Goal: Transaction & Acquisition: Purchase product/service

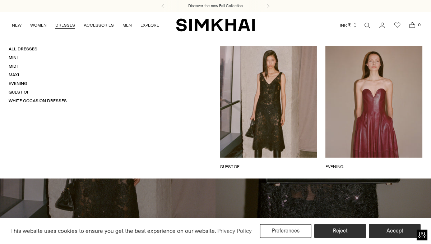
click at [22, 92] on link "Guest Of" at bounding box center [19, 91] width 21 height 5
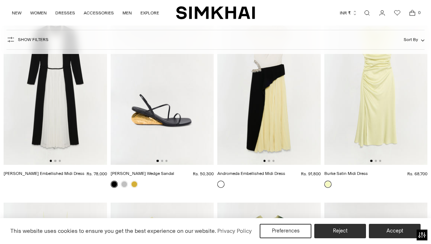
scroll to position [2585, 0]
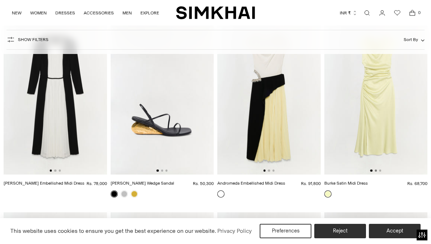
click at [377, 170] on button "Go to slide 2" at bounding box center [376, 170] width 2 height 2
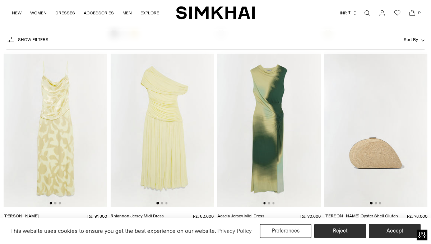
scroll to position [2752, 0]
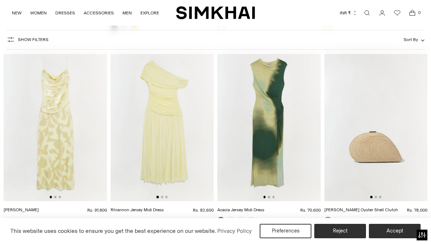
click at [163, 195] on div at bounding box center [162, 196] width 11 height 2
click at [161, 195] on img at bounding box center [162, 123] width 103 height 155
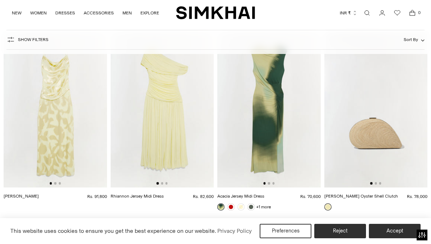
scroll to position [2766, 0]
click at [55, 181] on img at bounding box center [55, 109] width 103 height 155
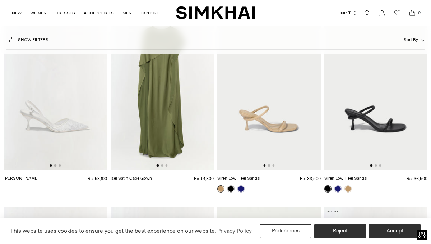
scroll to position [4944, 0]
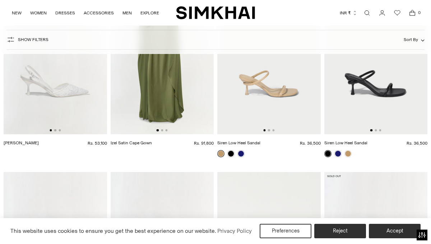
click at [354, 14] on icon "button" at bounding box center [354, 12] width 5 height 5
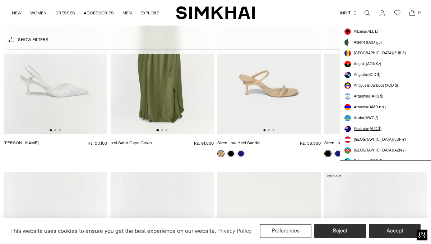
click at [361, 127] on span "Australia (AUD $)" at bounding box center [368, 129] width 28 height 6
click at [360, 129] on span "Australia (AUD $)" at bounding box center [368, 129] width 28 height 6
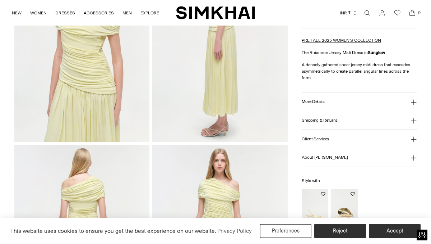
scroll to position [340, 0]
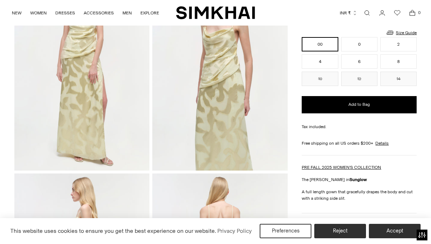
scroll to position [86, 0]
